Goal: Information Seeking & Learning: Learn about a topic

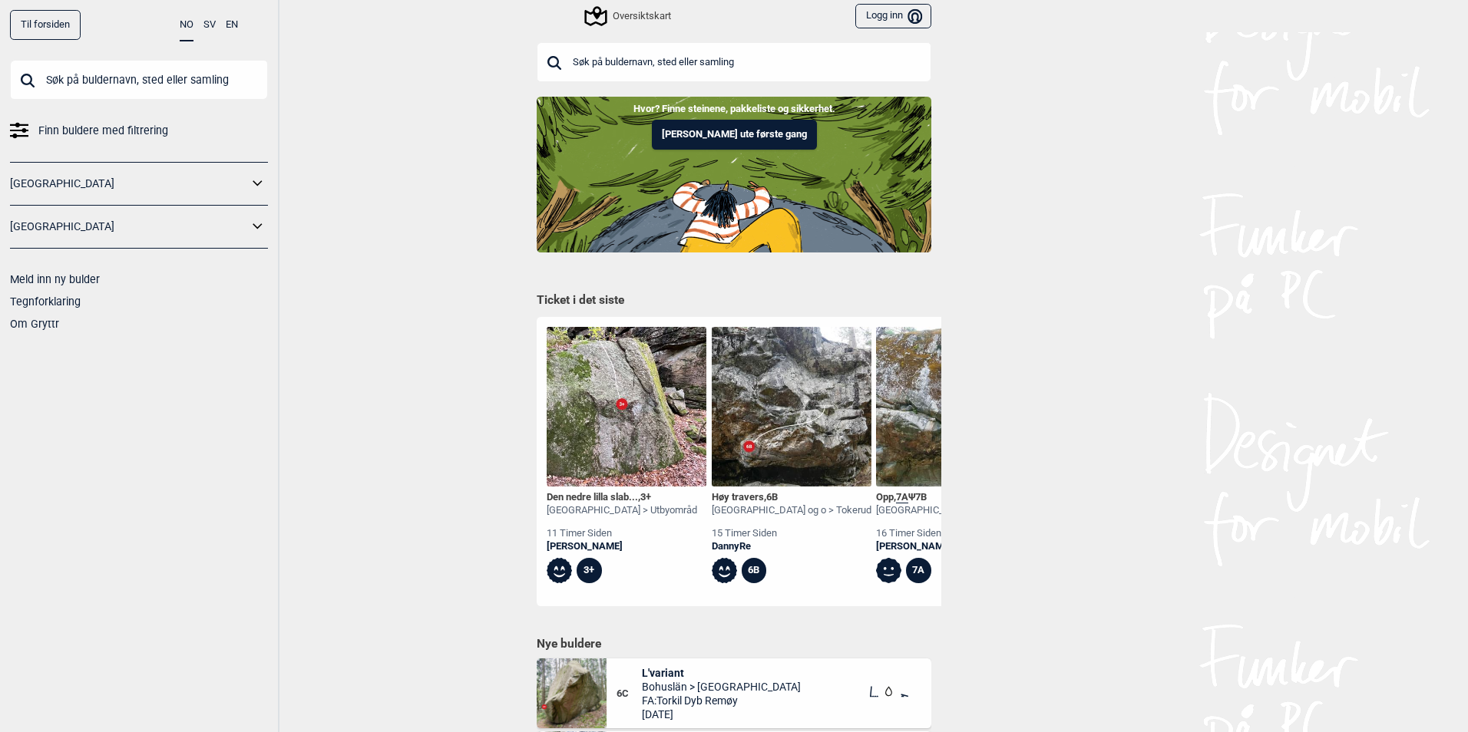
click at [639, 62] on input "text" at bounding box center [734, 62] width 395 height 40
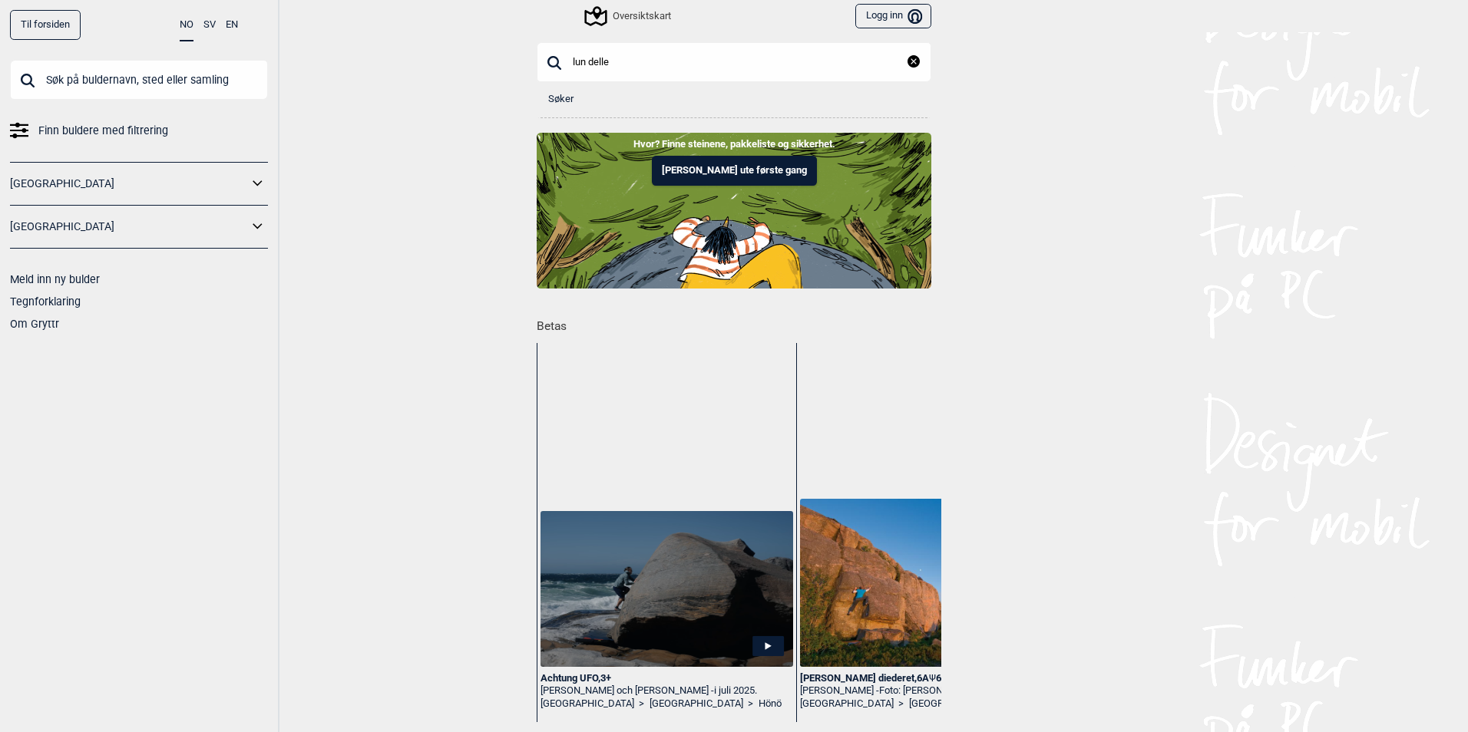
type input "lun delle"
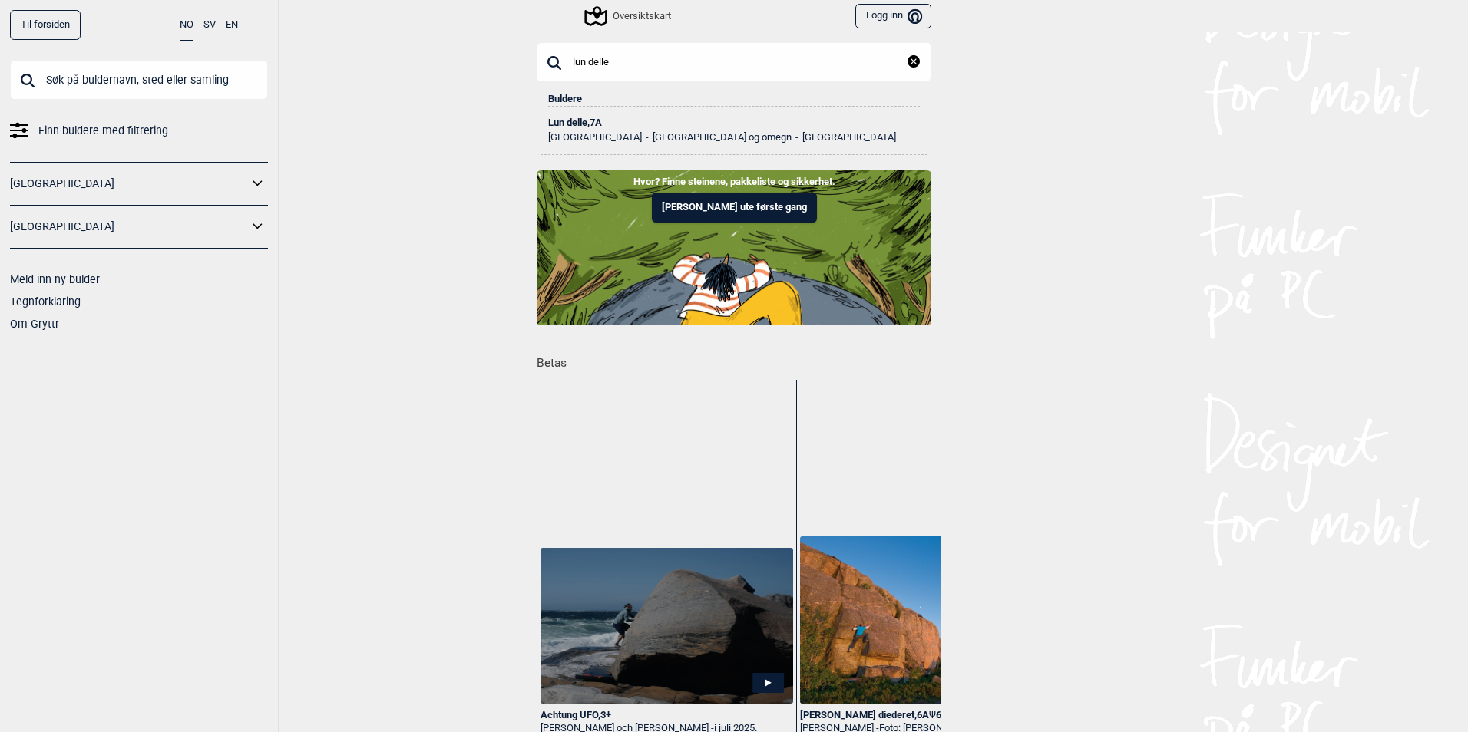
click at [645, 127] on div "Lun delle , 7A" at bounding box center [733, 122] width 371 height 11
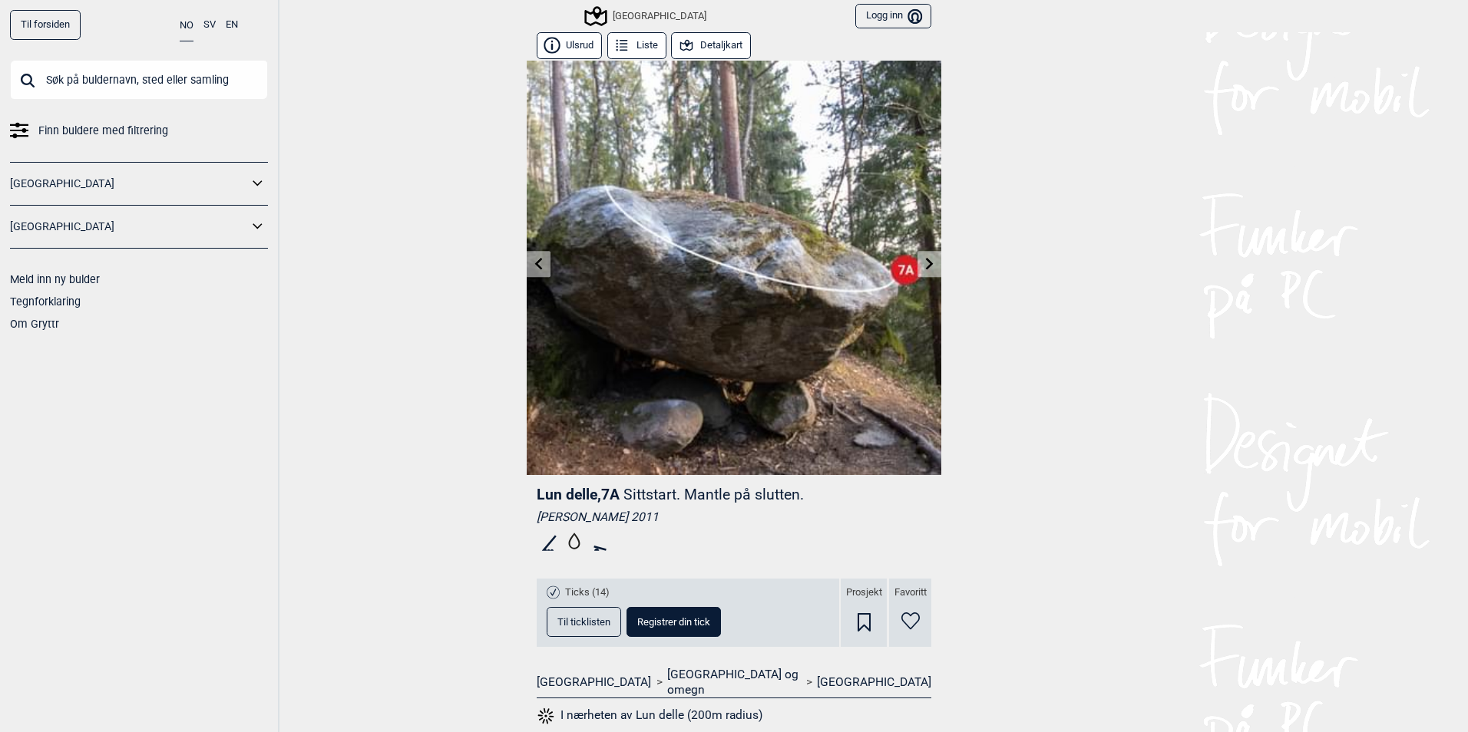
click at [717, 49] on button "Detaljkart" at bounding box center [711, 45] width 80 height 27
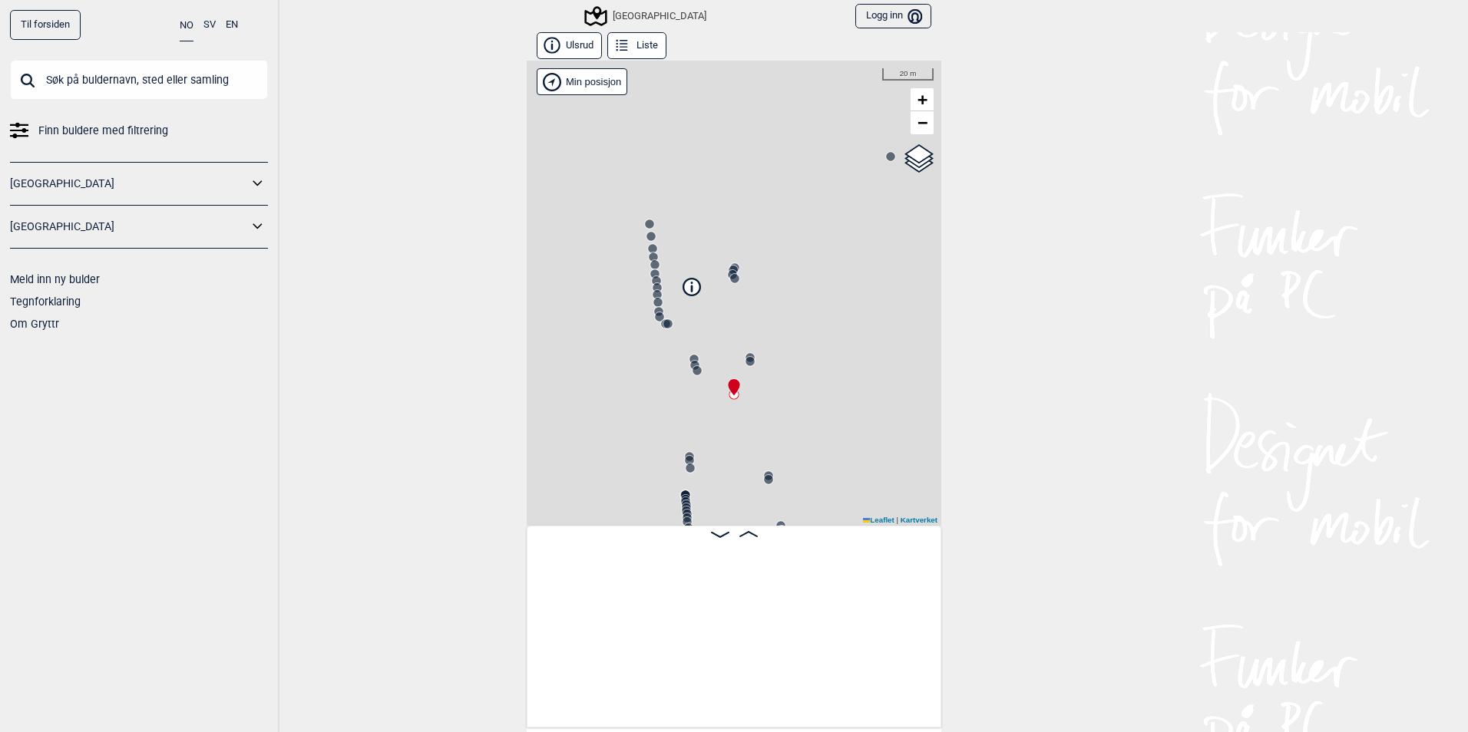
scroll to position [0, 15955]
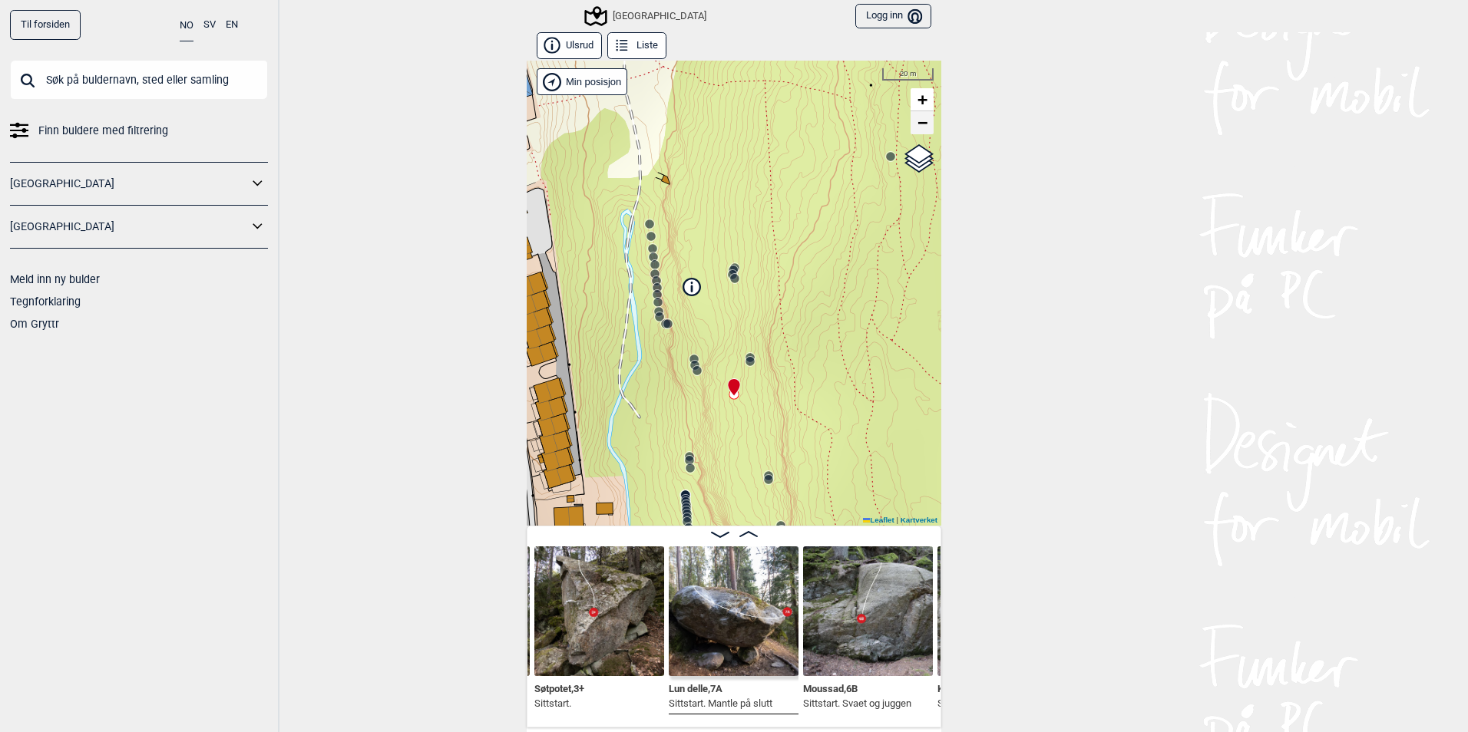
click at [920, 130] on span "−" at bounding box center [922, 122] width 10 height 19
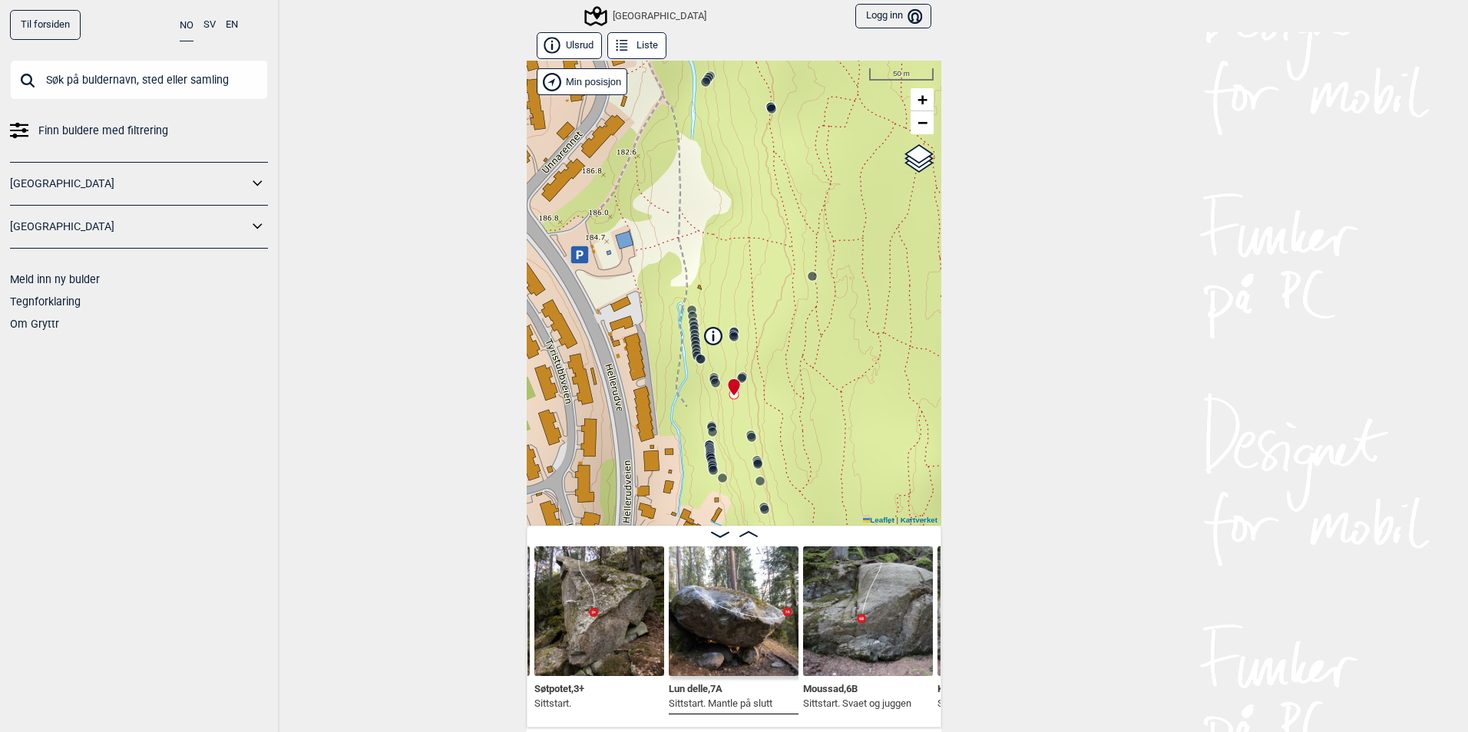
click at [572, 273] on div "Speidersteinen Barnehageveggen Cowboyveggen Bølerveggen [GEOGRAPHIC_DATA]" at bounding box center [734, 293] width 414 height 465
click at [576, 251] on icon at bounding box center [579, 254] width 7 height 8
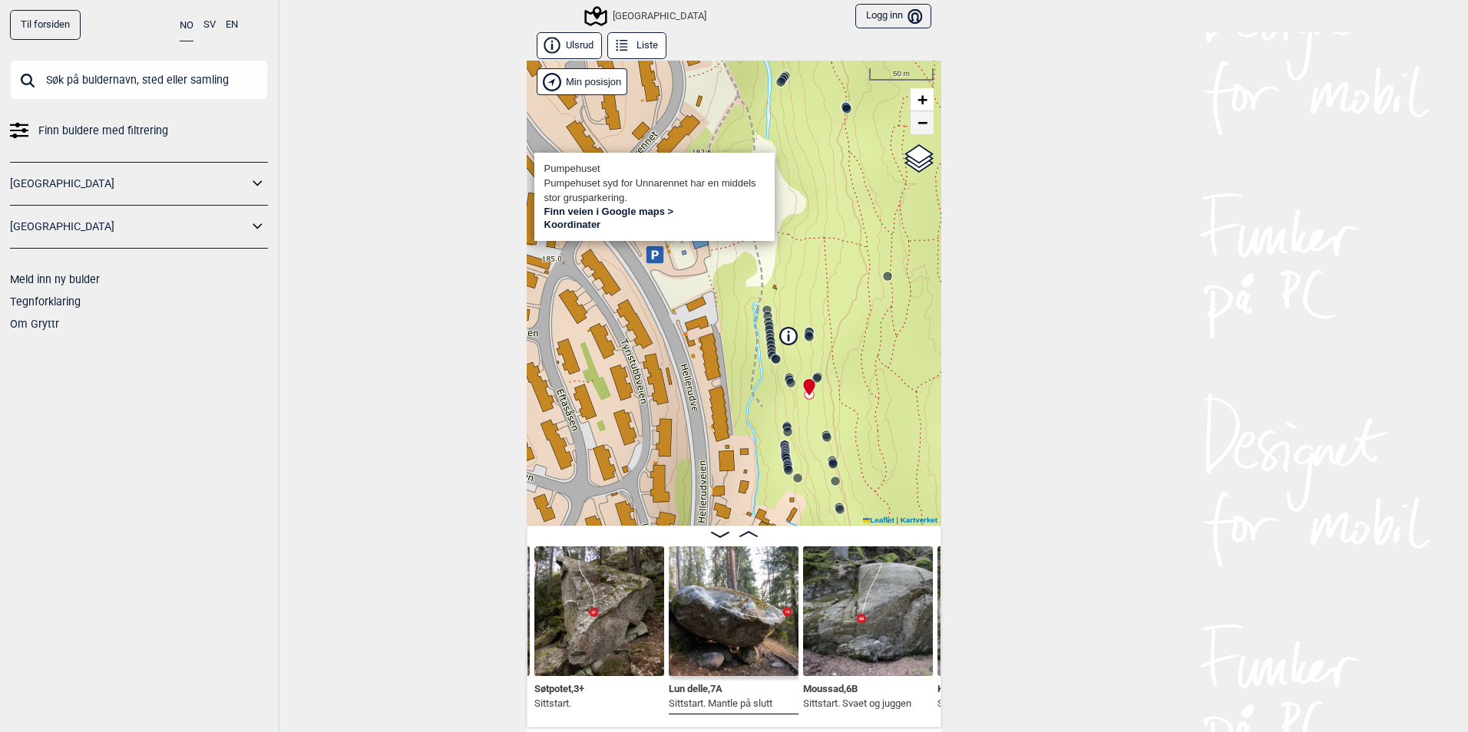
click at [917, 129] on span "−" at bounding box center [922, 122] width 10 height 19
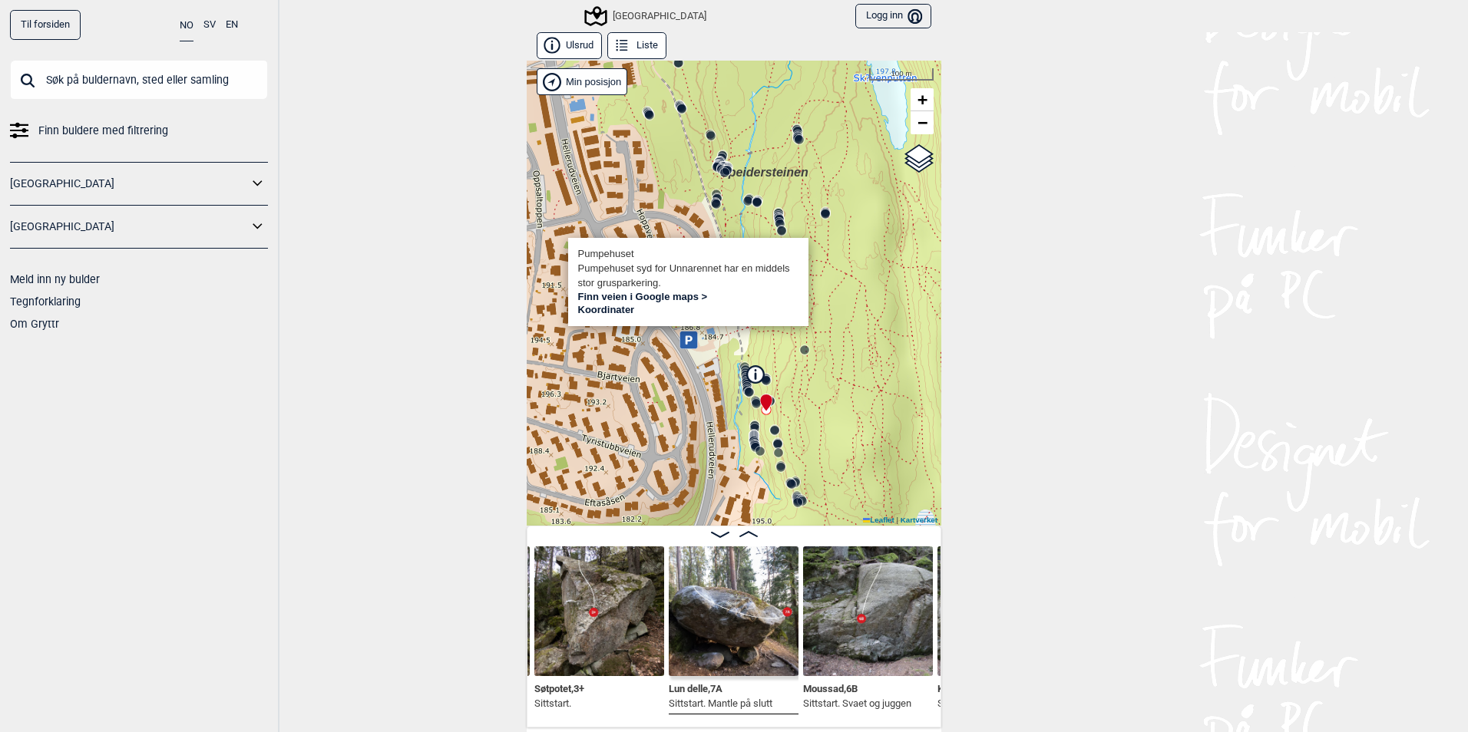
drag, startPoint x: 800, startPoint y: 455, endPoint x: 794, endPoint y: 470, distance: 16.3
click at [794, 470] on div "Speidersteinen Barnehageveggen Cowboyveggen Bølerveggen [GEOGRAPHIC_DATA]" at bounding box center [734, 293] width 414 height 465
click at [845, 382] on div "Speidersteinen Barnehageveggen Cowboyveggen Bølerveggen [GEOGRAPHIC_DATA]" at bounding box center [734, 293] width 414 height 465
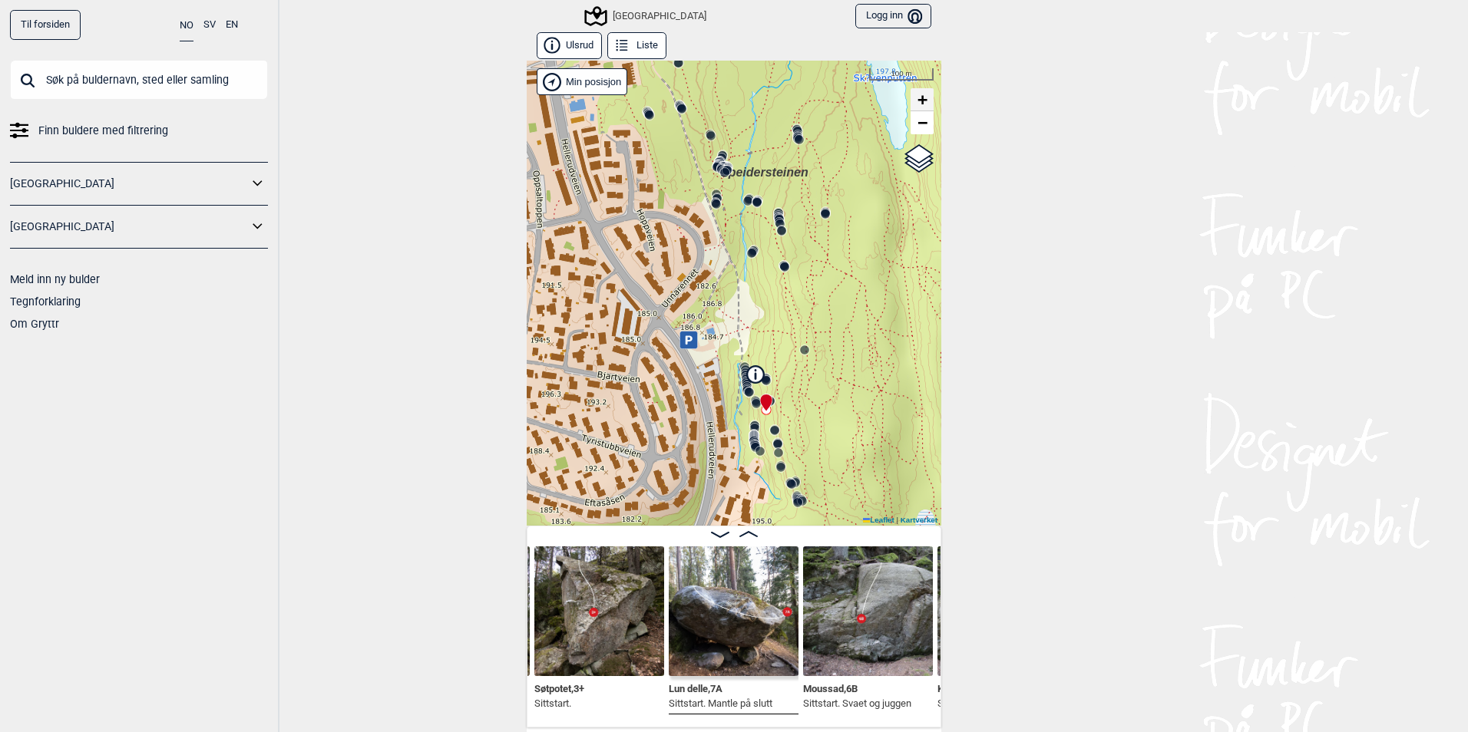
click at [910, 103] on link "+" at bounding box center [921, 99] width 23 height 23
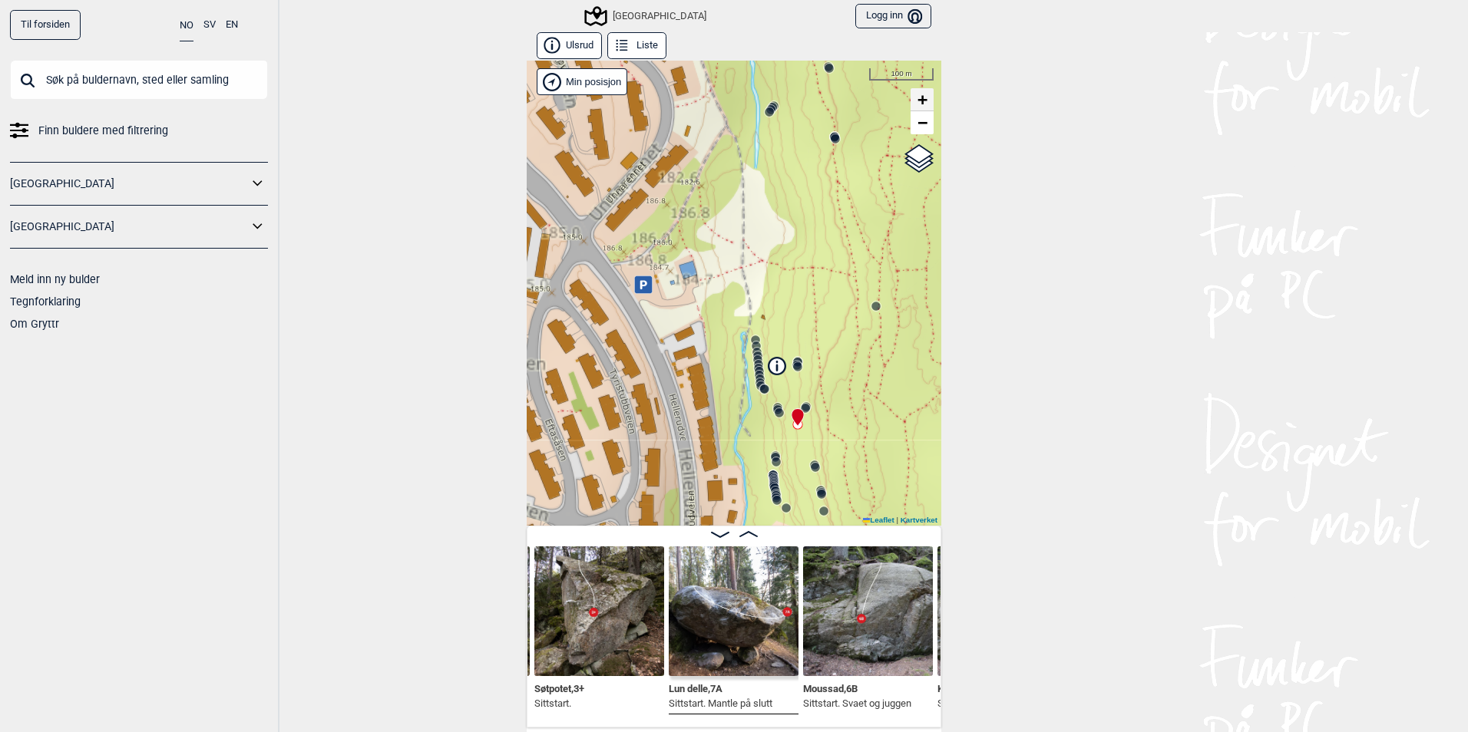
click at [910, 103] on link "+" at bounding box center [921, 99] width 23 height 23
click at [919, 101] on span "+" at bounding box center [922, 99] width 10 height 19
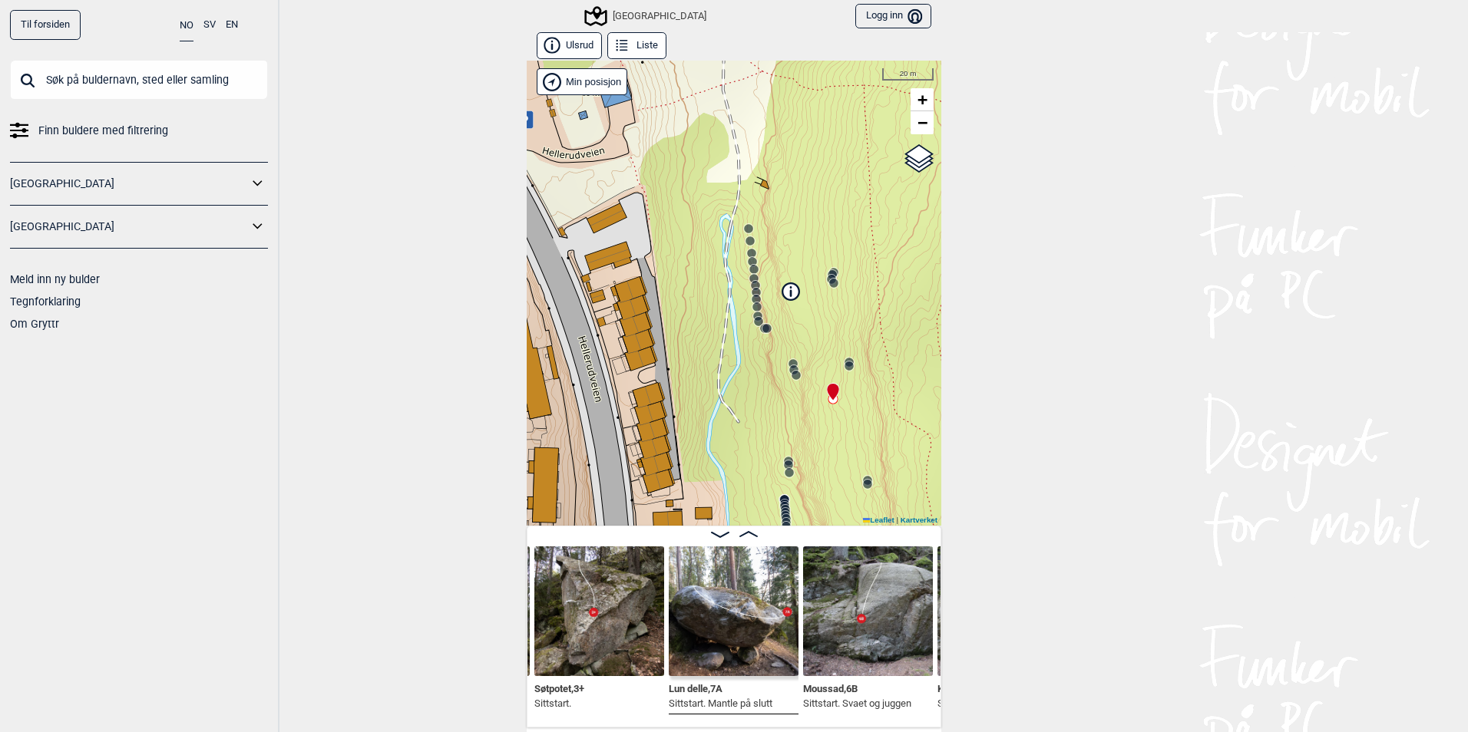
drag, startPoint x: 825, startPoint y: 367, endPoint x: 785, endPoint y: 299, distance: 79.1
click at [785, 299] on div "Speidersteinen Barnehageveggen Cowboyveggen Bølerveggen [GEOGRAPHIC_DATA]" at bounding box center [734, 293] width 414 height 465
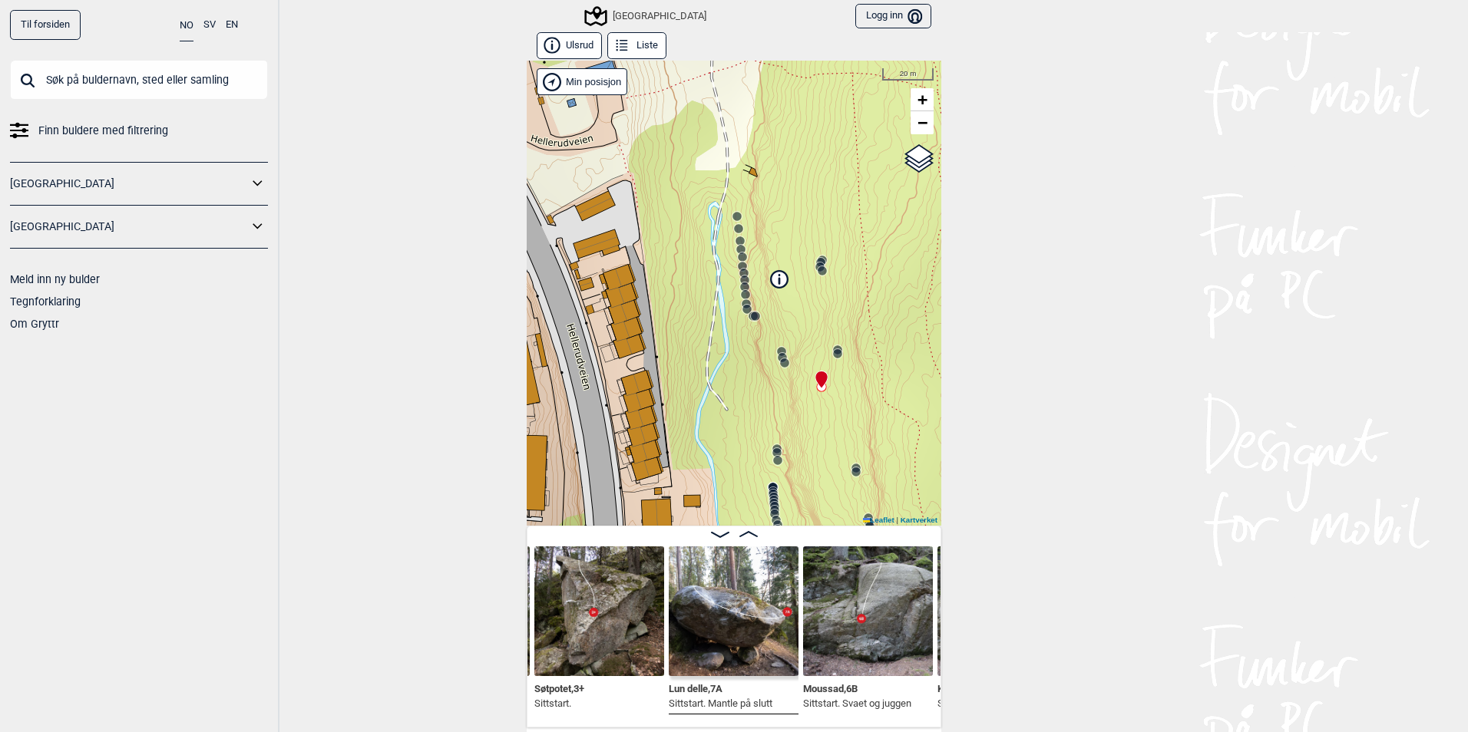
click at [751, 314] on circle at bounding box center [755, 316] width 9 height 9
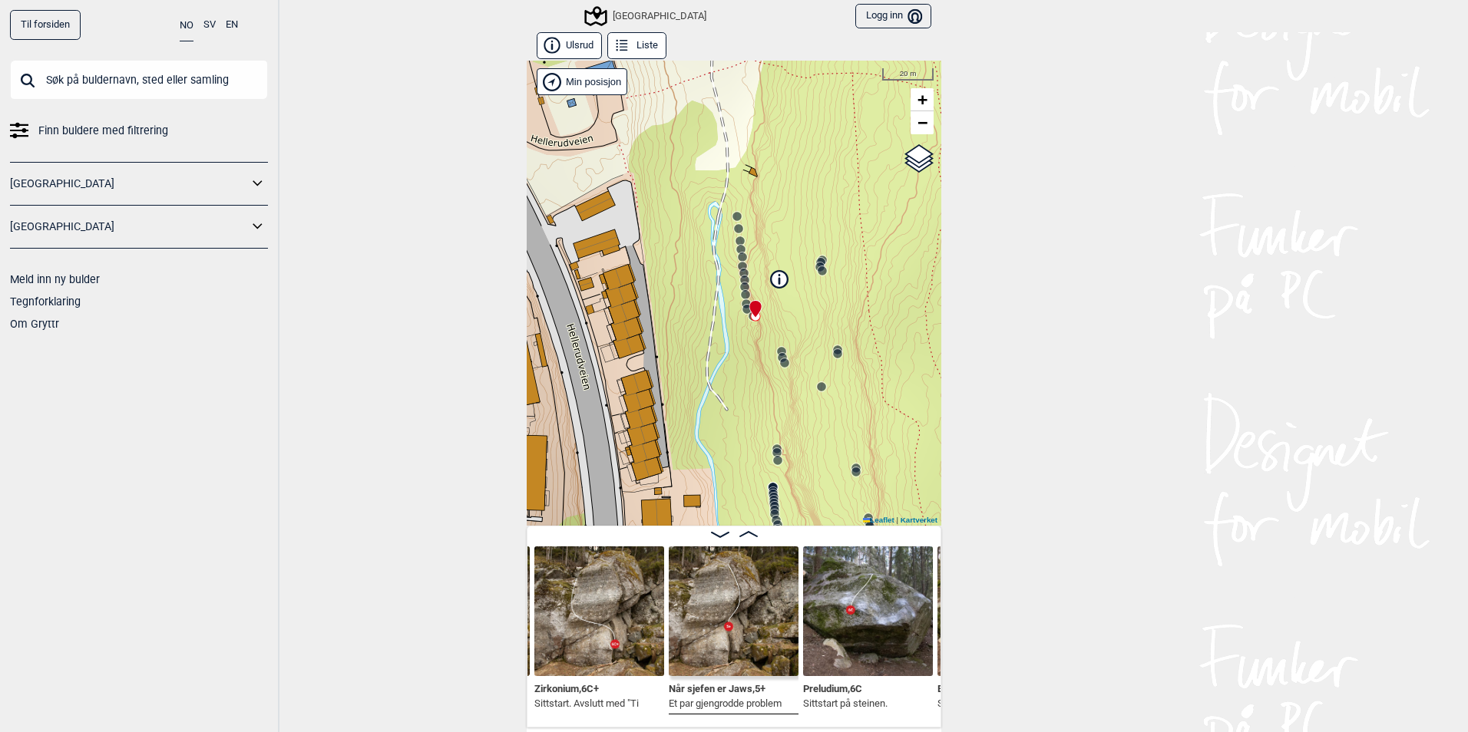
click at [817, 272] on circle at bounding box center [821, 270] width 9 height 9
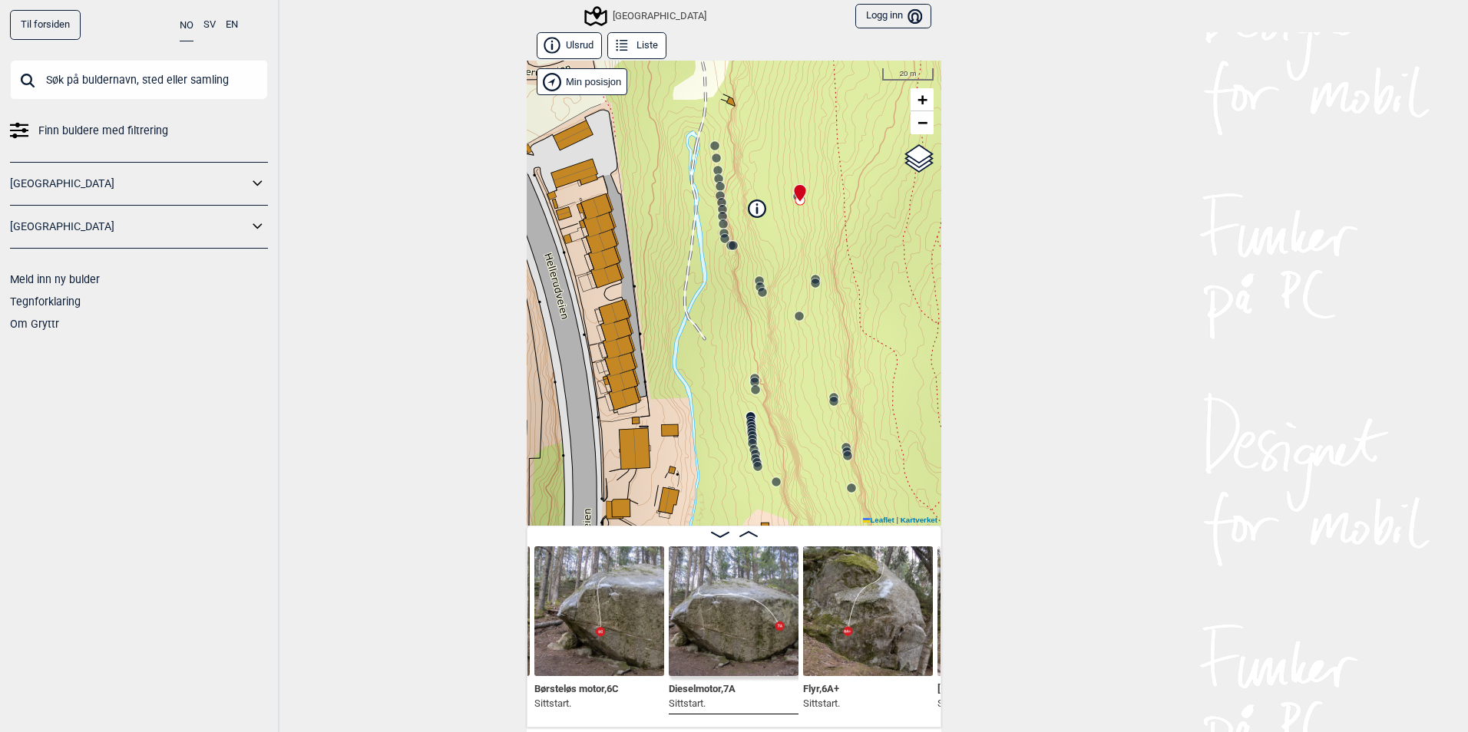
drag, startPoint x: 837, startPoint y: 319, endPoint x: 815, endPoint y: 247, distance: 74.8
click at [815, 247] on div "Speidersteinen Barnehageveggen Cowboyveggen Bølerveggen [GEOGRAPHIC_DATA]" at bounding box center [734, 293] width 414 height 465
click at [756, 305] on div "Speidersteinen Barnehageveggen Cowboyveggen Bølerveggen [GEOGRAPHIC_DATA]" at bounding box center [734, 293] width 414 height 465
click at [763, 295] on div "Speidersteinen Barnehageveggen Cowboyveggen Bølerveggen [GEOGRAPHIC_DATA]" at bounding box center [734, 293] width 414 height 465
click at [762, 295] on icon at bounding box center [762, 292] width 12 height 12
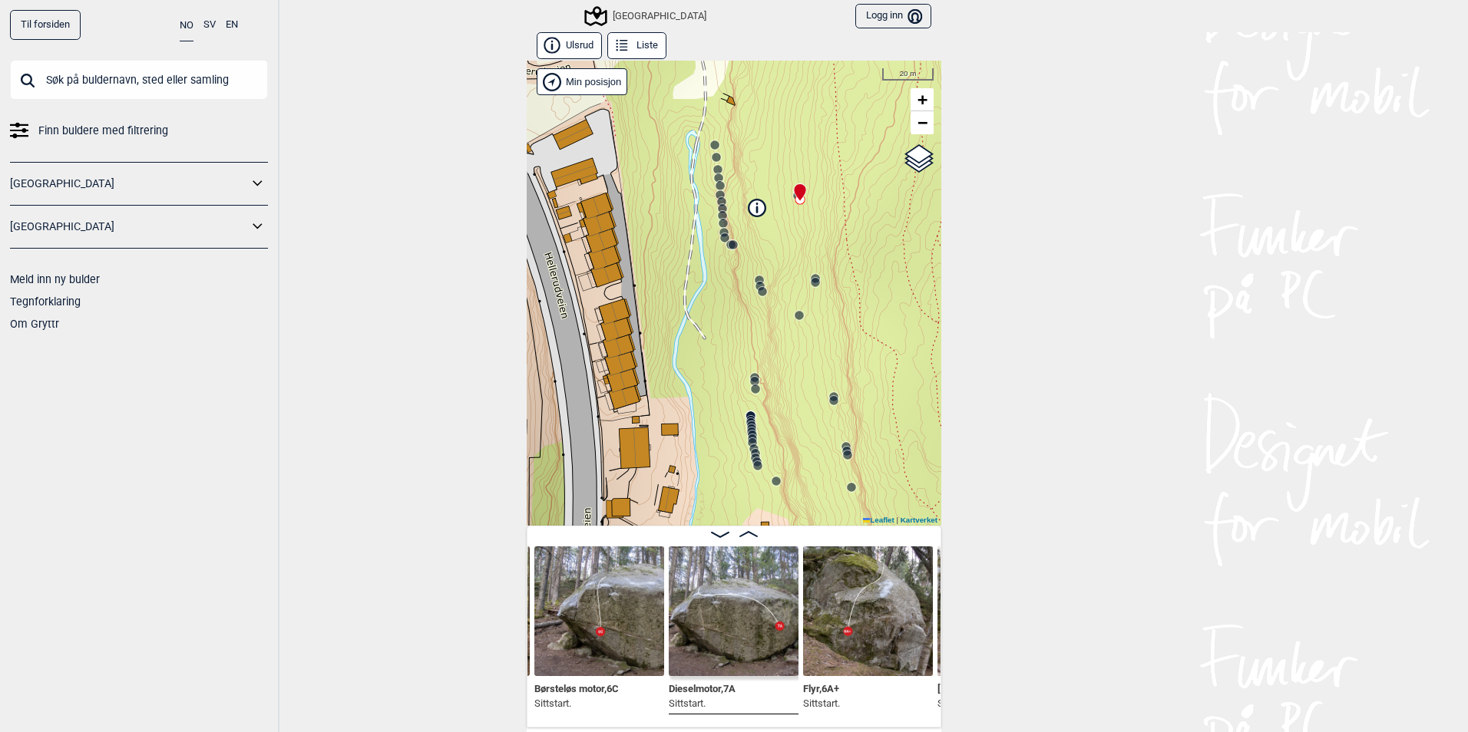
scroll to position [0, 15598]
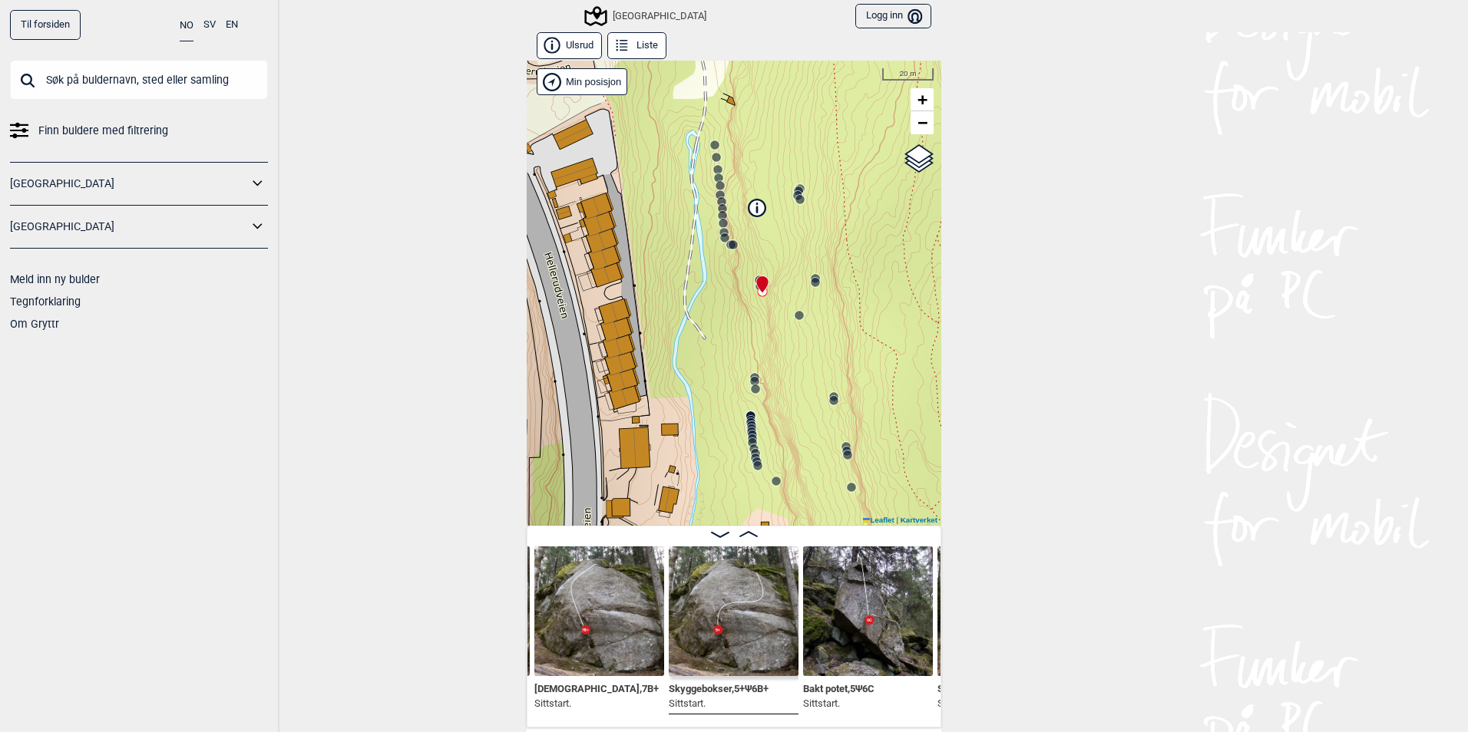
click at [811, 286] on circle at bounding box center [815, 282] width 9 height 9
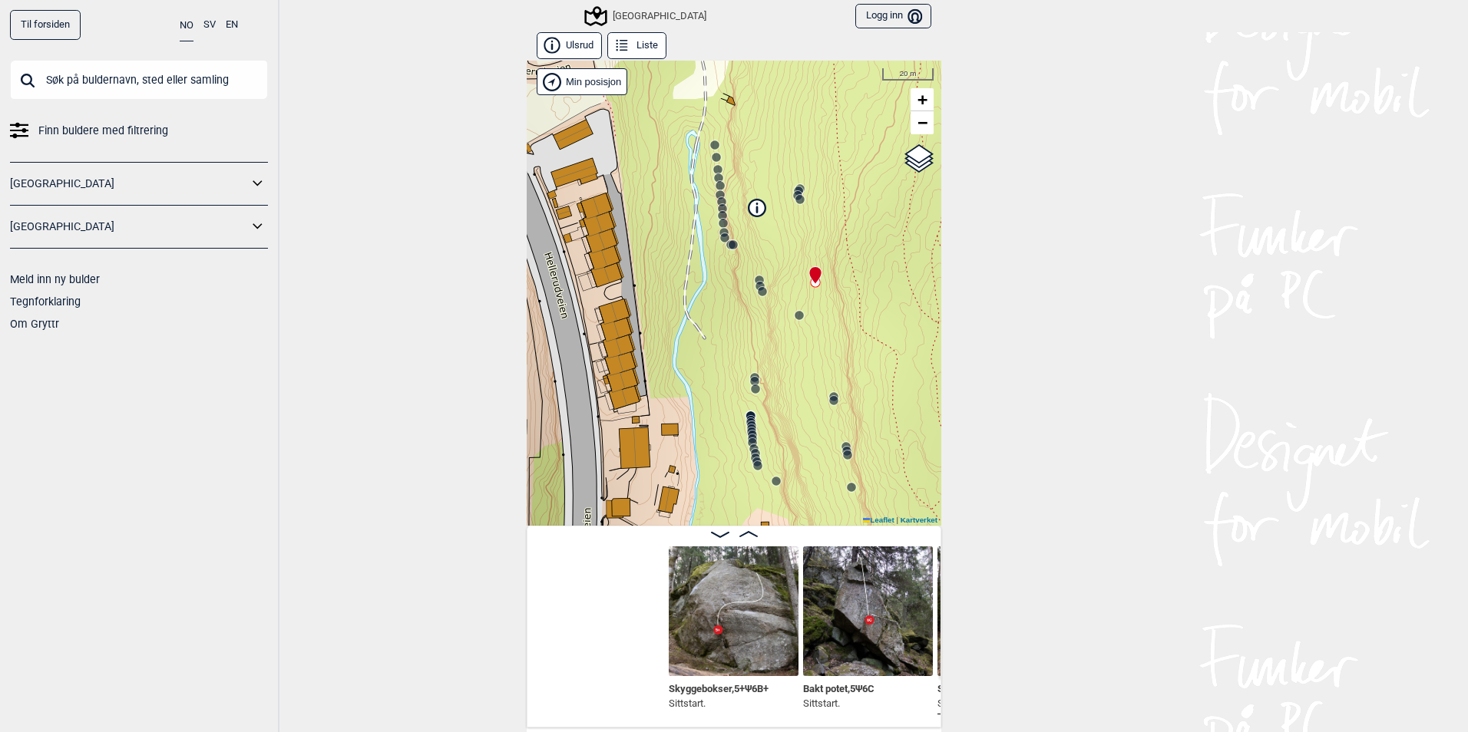
scroll to position [0, 15866]
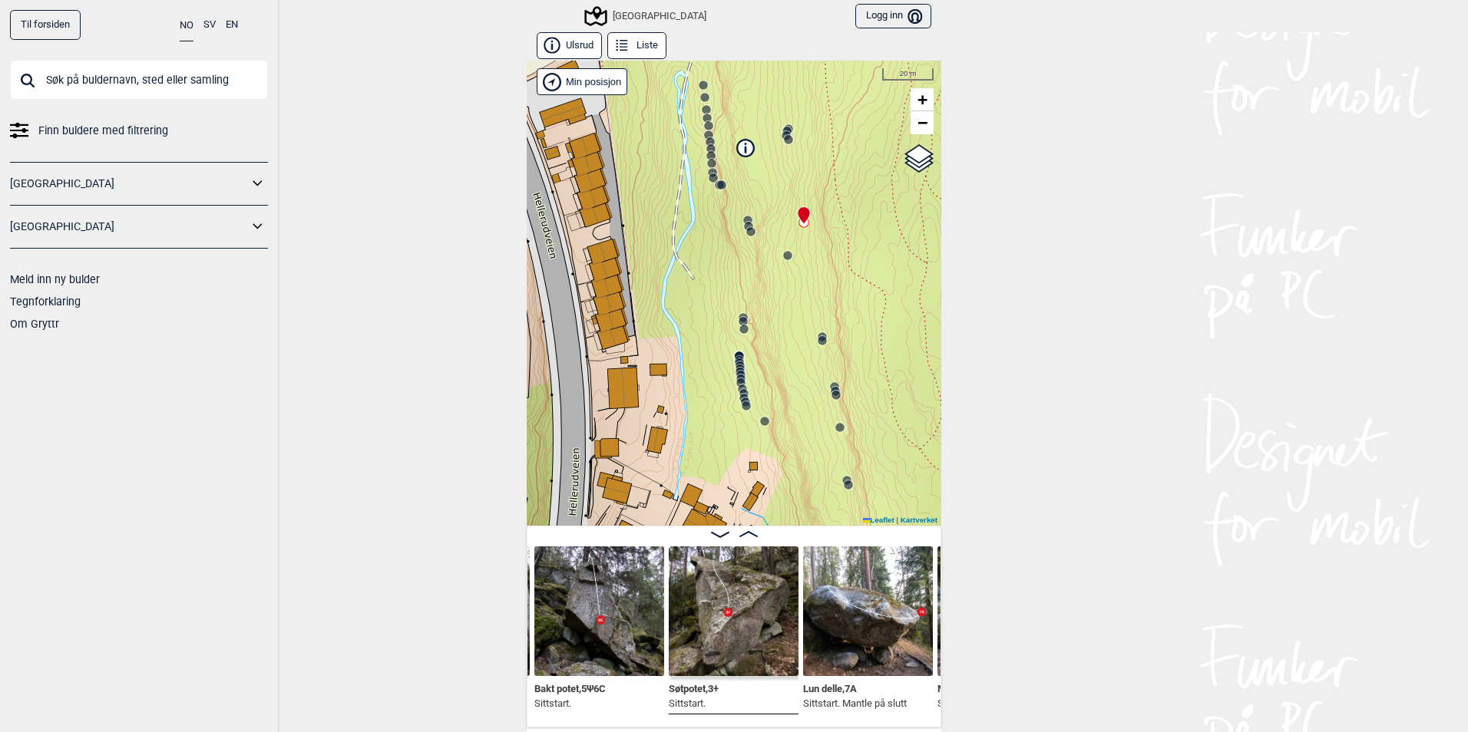
drag, startPoint x: 846, startPoint y: 334, endPoint x: 834, endPoint y: 274, distance: 61.0
click at [834, 274] on div "Speidersteinen Barnehageveggen Cowboyveggen Bølerveggen [GEOGRAPHIC_DATA]" at bounding box center [734, 293] width 414 height 465
click at [788, 264] on div "Speidersteinen Barnehageveggen Cowboyveggen Bølerveggen [GEOGRAPHIC_DATA]" at bounding box center [734, 293] width 414 height 465
click at [787, 264] on div "Speidersteinen Barnehageveggen Cowboyveggen Bølerveggen [GEOGRAPHIC_DATA]" at bounding box center [734, 293] width 414 height 465
click at [785, 266] on div "Speidersteinen Barnehageveggen Cowboyveggen Bølerveggen [GEOGRAPHIC_DATA]" at bounding box center [734, 293] width 414 height 465
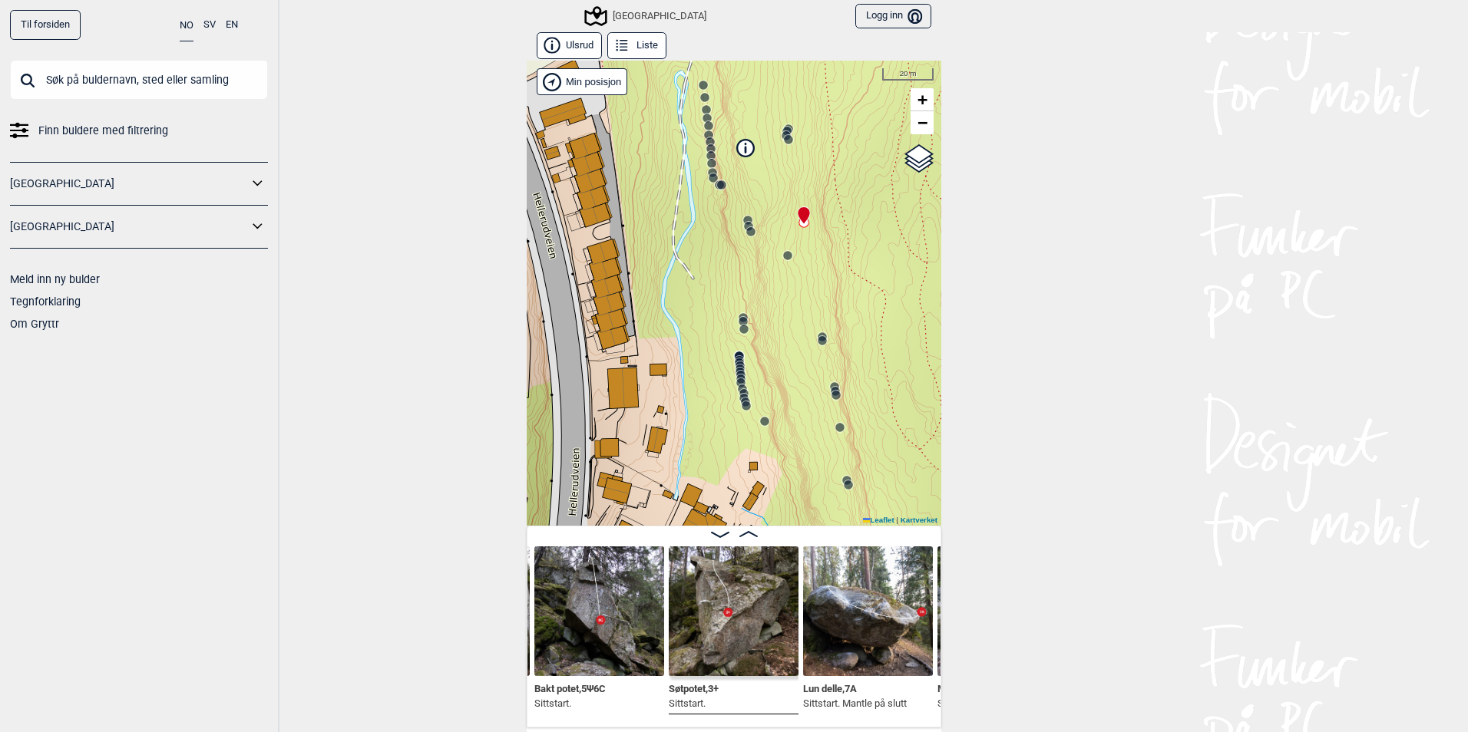
click at [741, 406] on circle at bounding box center [745, 405] width 9 height 9
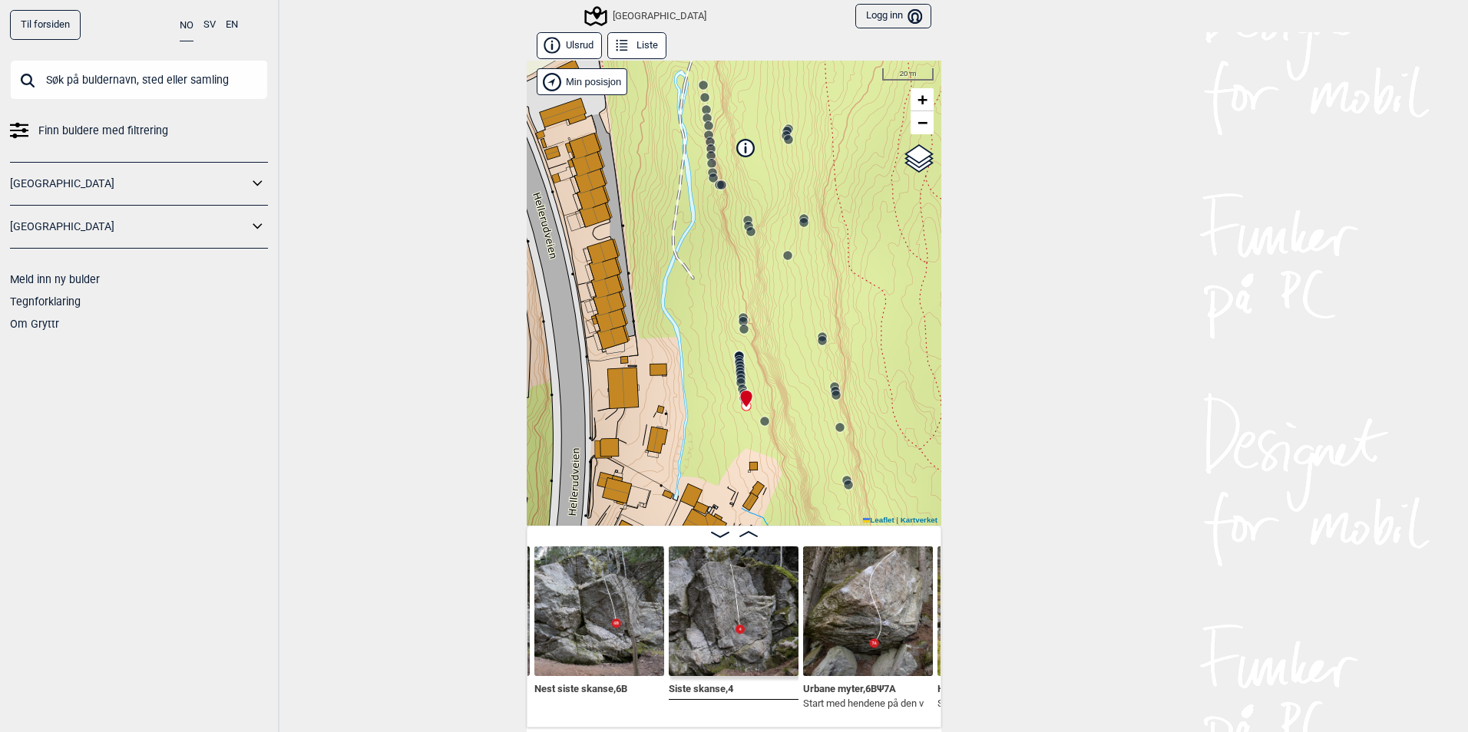
click at [736, 379] on circle at bounding box center [740, 382] width 9 height 9
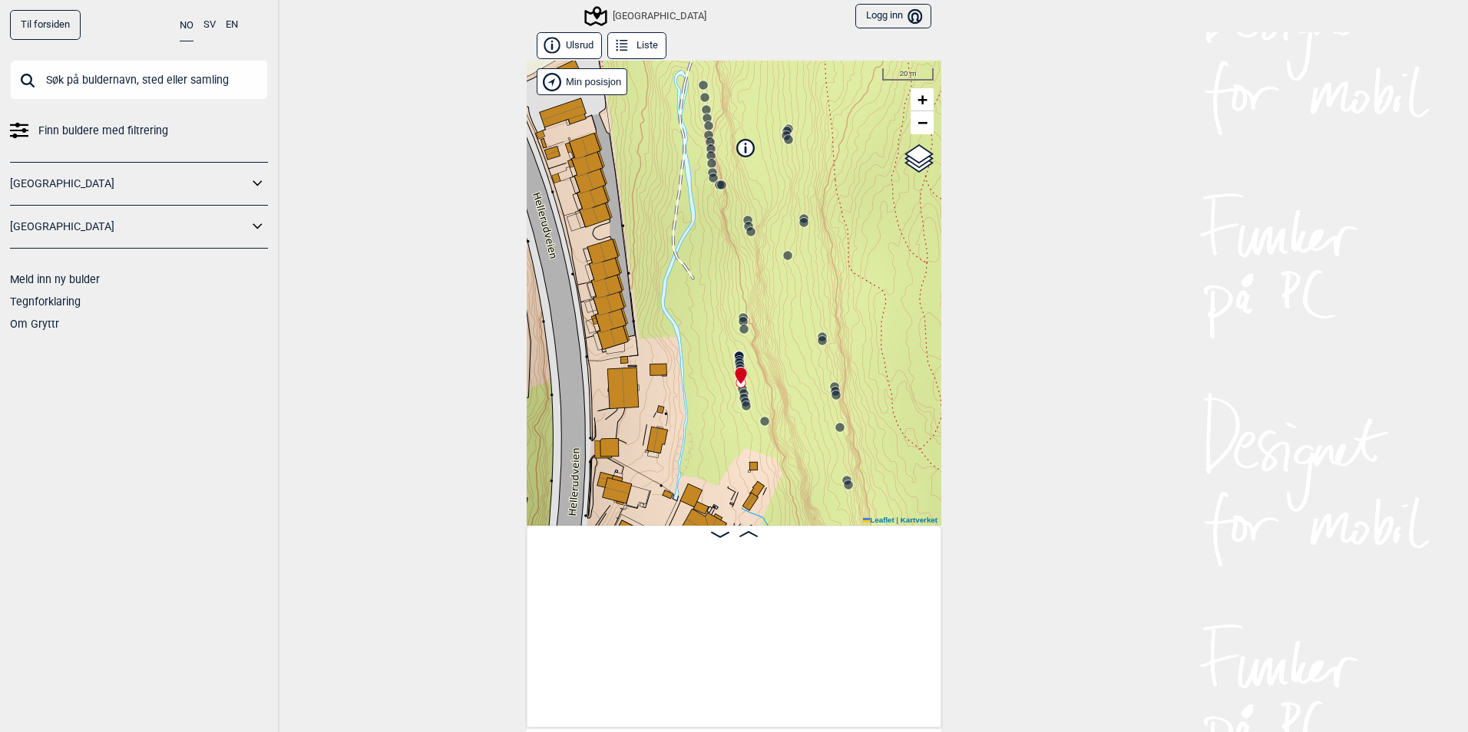
scroll to position [0, 17969]
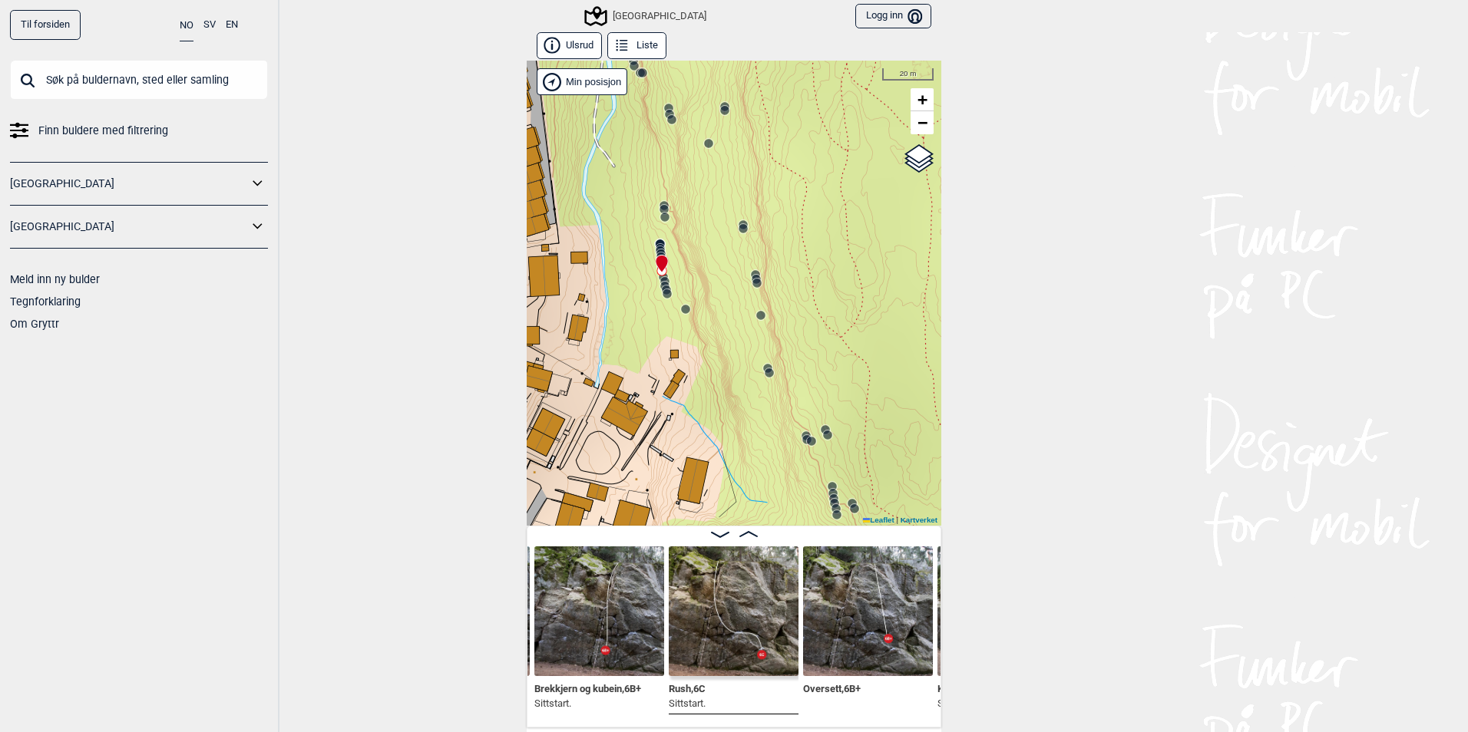
drag, startPoint x: 818, startPoint y: 417, endPoint x: 739, endPoint y: 305, distance: 137.1
click at [739, 305] on div "Speidersteinen Barnehageveggen Cowboyveggen Bølerveggen [GEOGRAPHIC_DATA]" at bounding box center [734, 293] width 414 height 465
click at [917, 128] on span "−" at bounding box center [922, 122] width 10 height 19
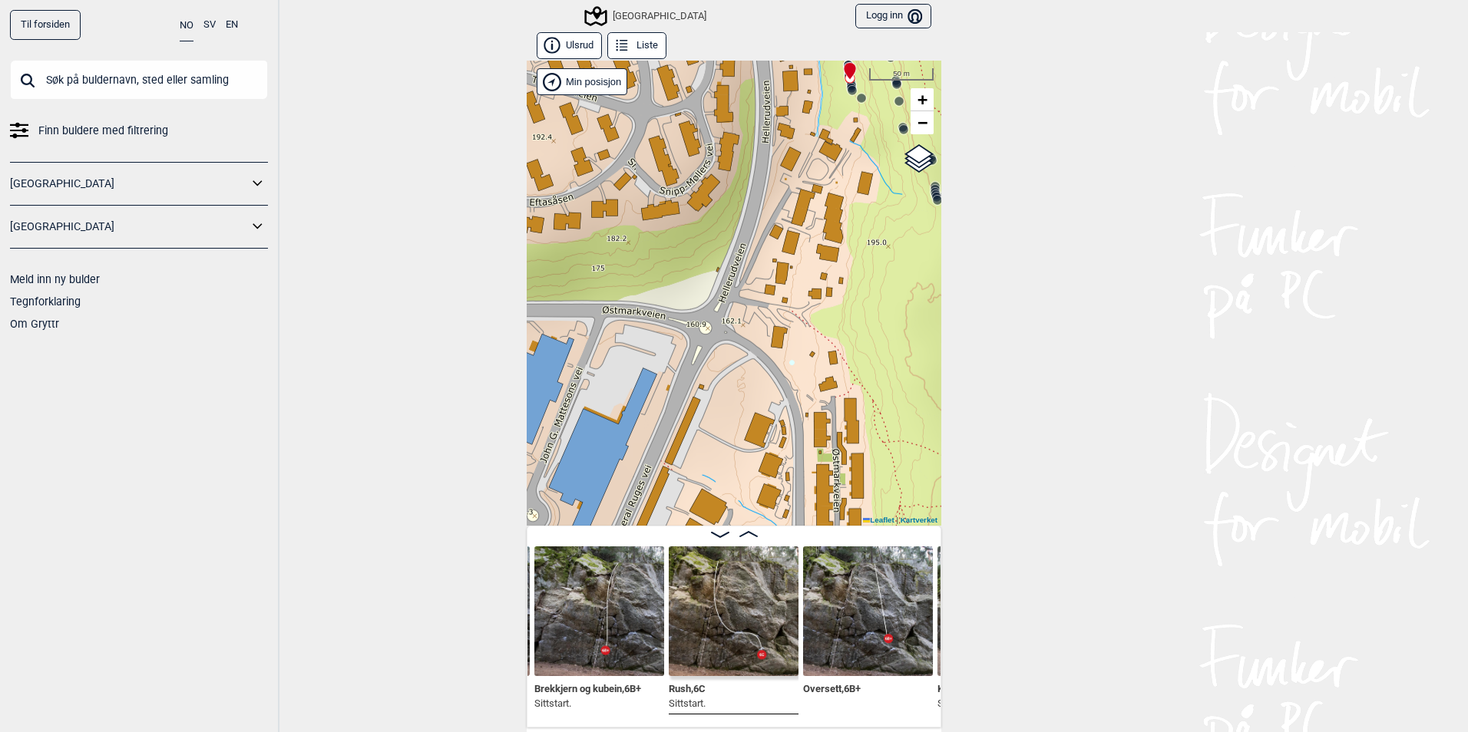
drag, startPoint x: 794, startPoint y: 364, endPoint x: 946, endPoint y: 109, distance: 296.7
click at [946, 109] on div "Til forsiden NO SV EN Finn buldere med filtrering [GEOGRAPHIC_DATA] [GEOGRAPHIC…" at bounding box center [734, 366] width 1468 height 732
click at [917, 126] on span "−" at bounding box center [922, 122] width 10 height 19
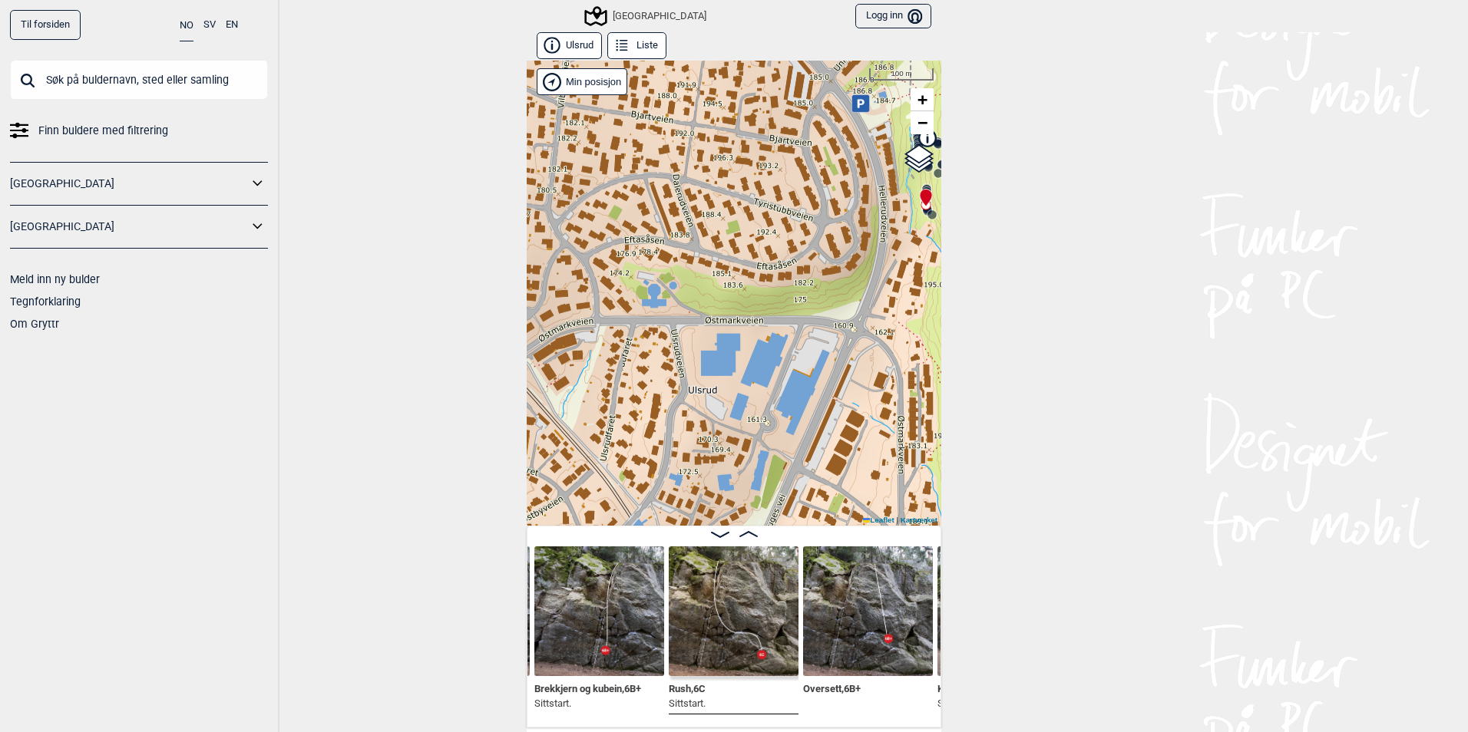
drag, startPoint x: 745, startPoint y: 382, endPoint x: 879, endPoint y: 351, distance: 138.0
click at [879, 351] on div "Speidersteinen Barnehageveggen Cowboyveggen Bølerveggen [GEOGRAPHIC_DATA]" at bounding box center [734, 293] width 414 height 465
click at [917, 120] on span "−" at bounding box center [922, 122] width 10 height 19
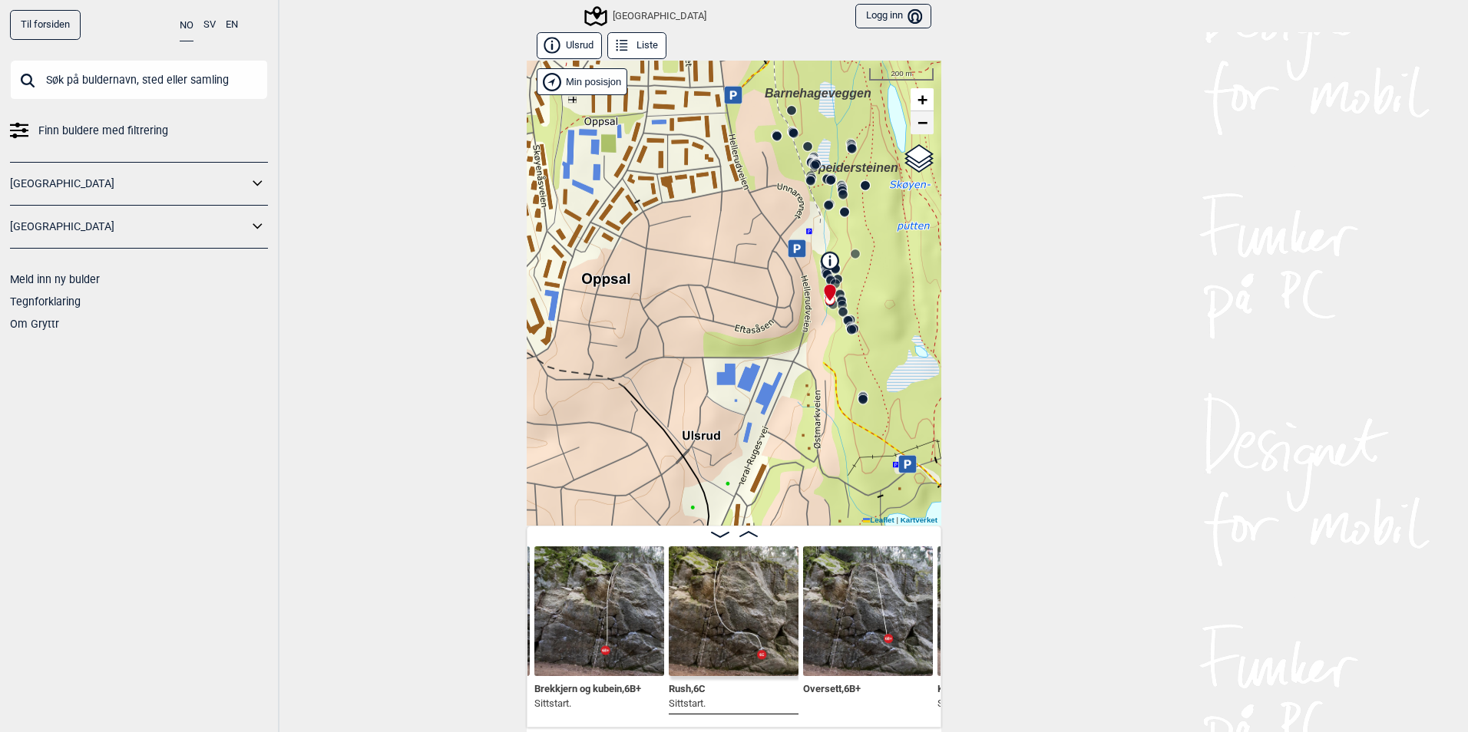
click at [917, 120] on span "−" at bounding box center [922, 122] width 10 height 19
